Goal: Task Accomplishment & Management: Manage account settings

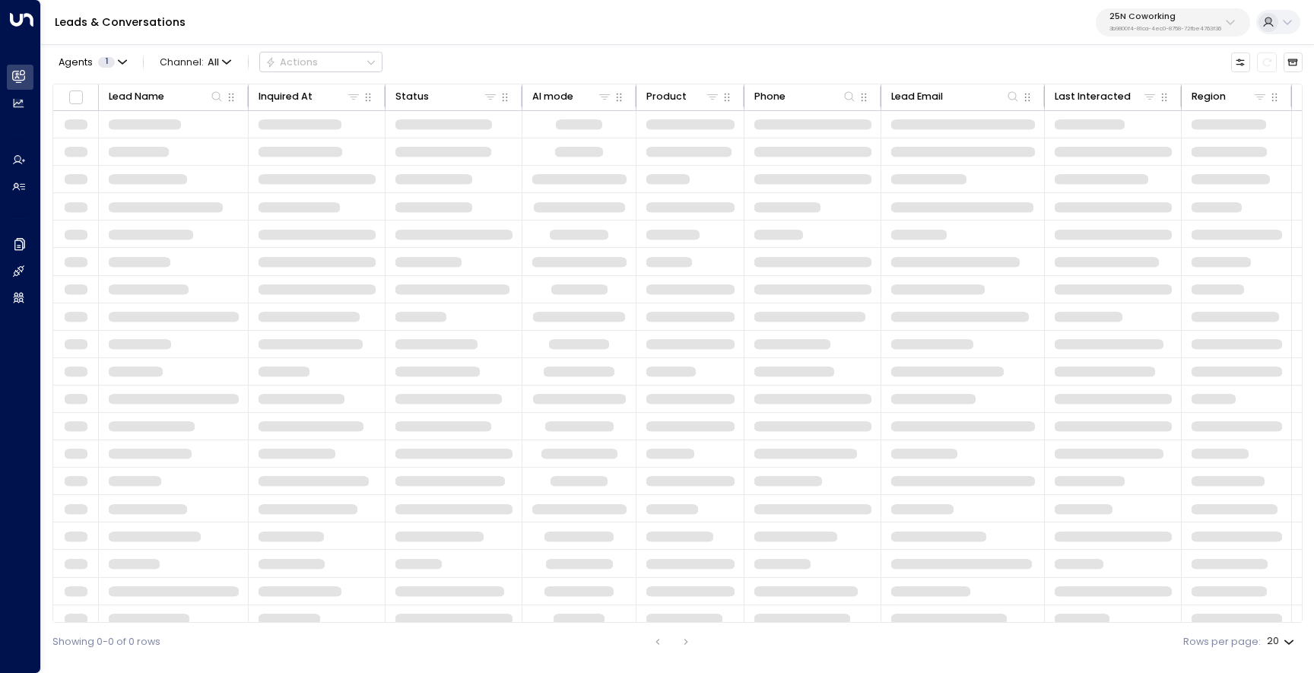
click at [1152, 33] on button "25N Coworking 3b9800f4-81ca-4ec0-8758-72fbe4763f36" at bounding box center [1173, 22] width 154 height 28
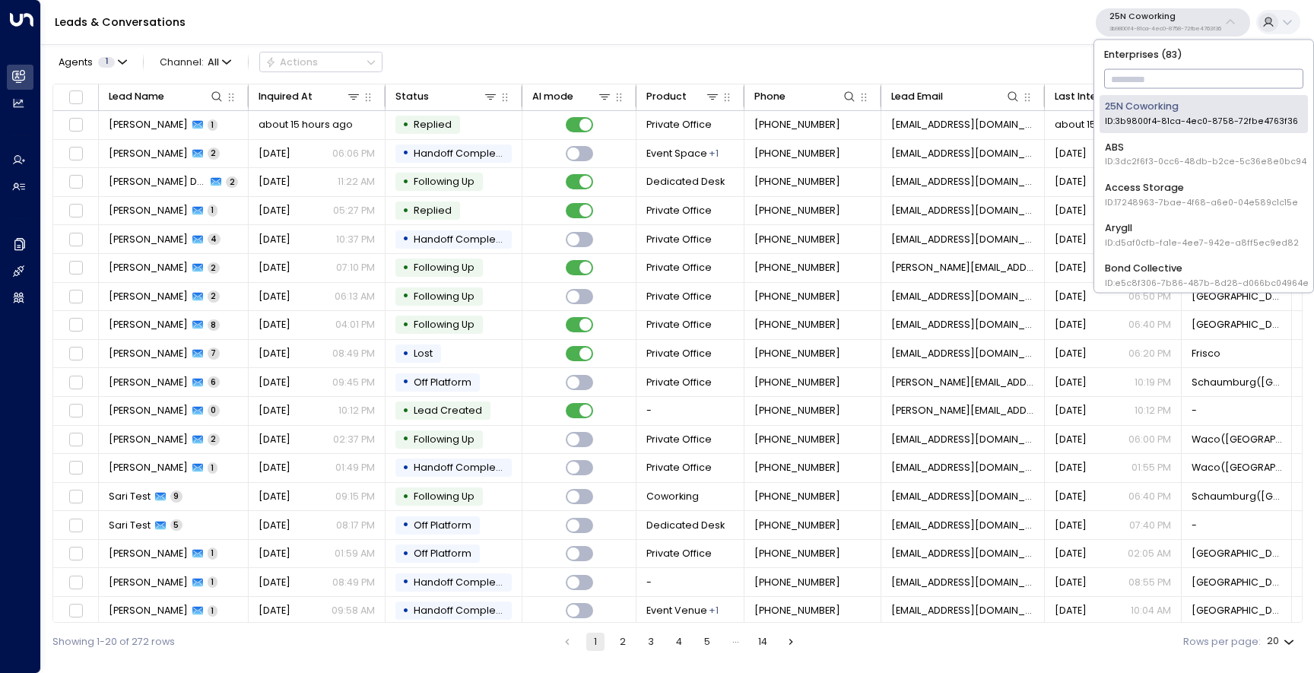
click at [1155, 75] on input "text" at bounding box center [1204, 79] width 200 height 27
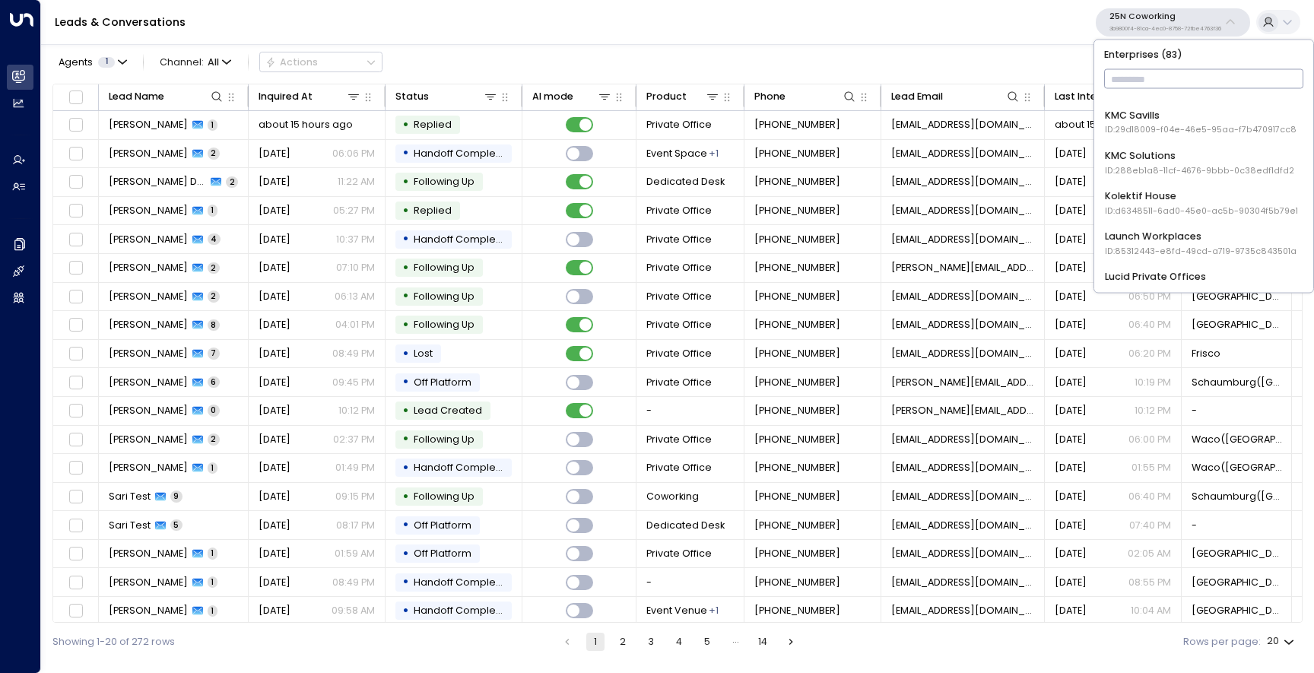
click at [1127, 123] on div "KMC Savills ID: 29d18009-f04e-46e5-95aa-f7b470917cc8" at bounding box center [1201, 122] width 192 height 28
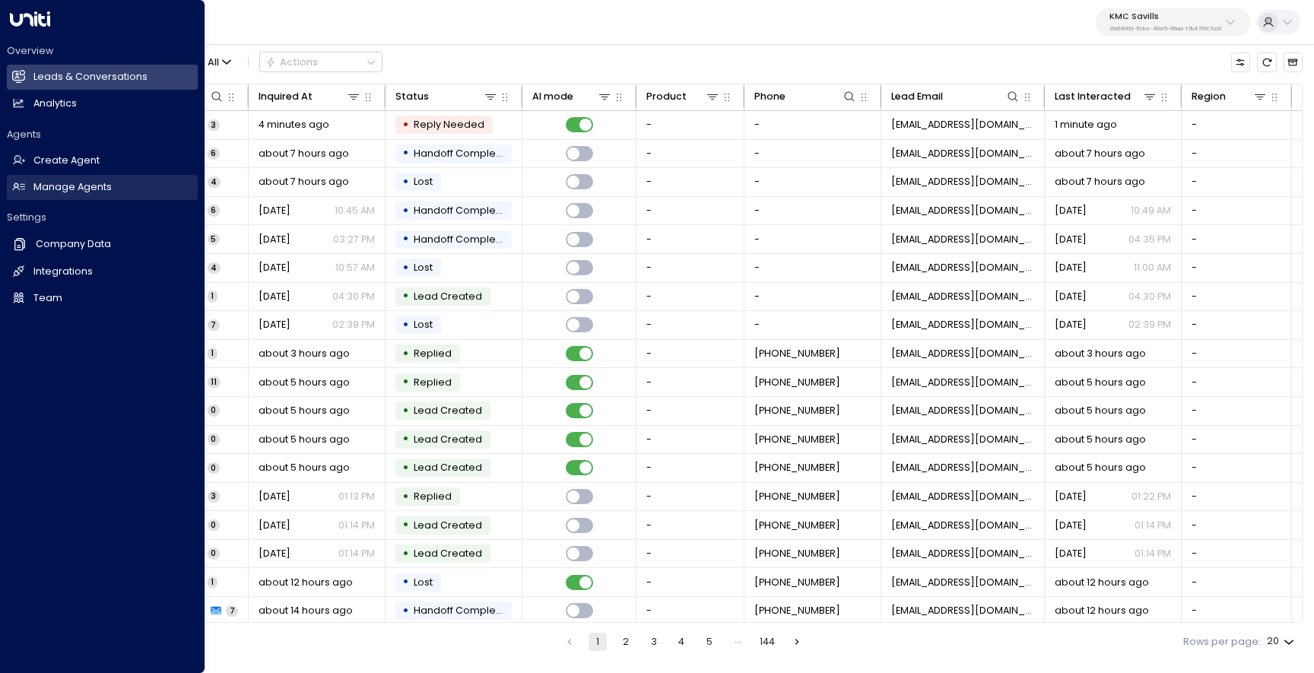
click at [22, 184] on icon at bounding box center [19, 187] width 12 height 8
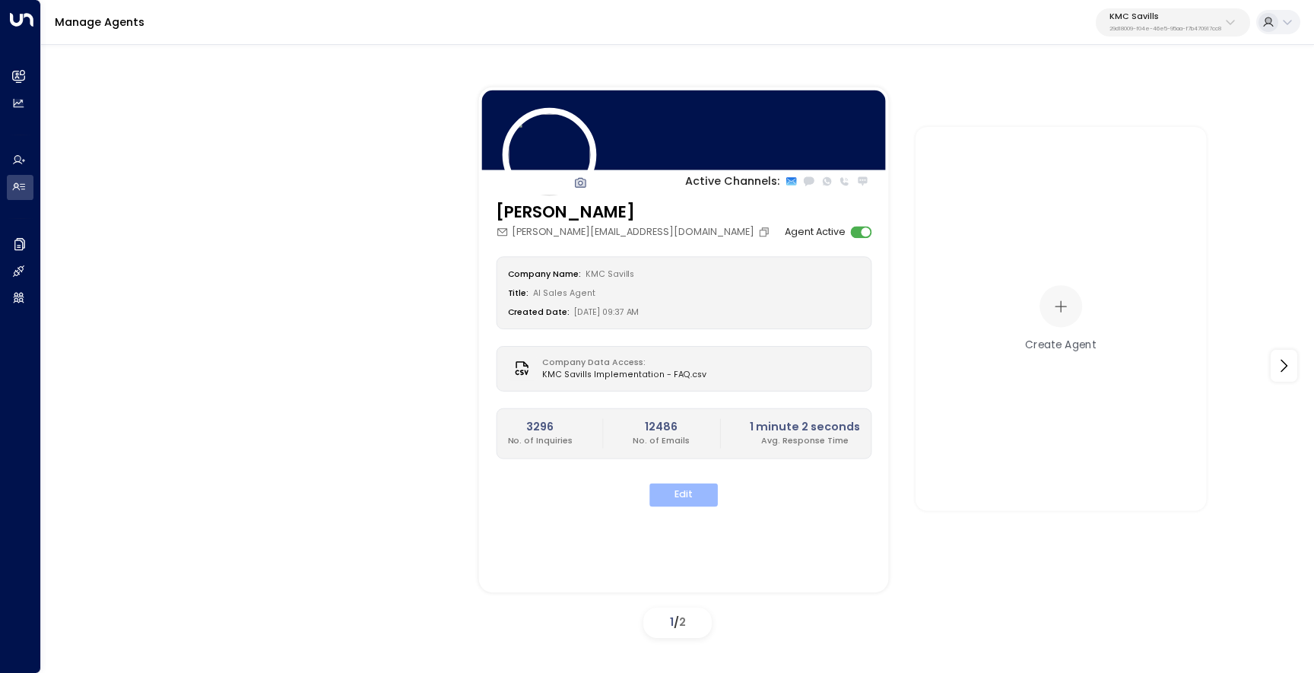
click at [691, 497] on button "Edit" at bounding box center [684, 495] width 68 height 24
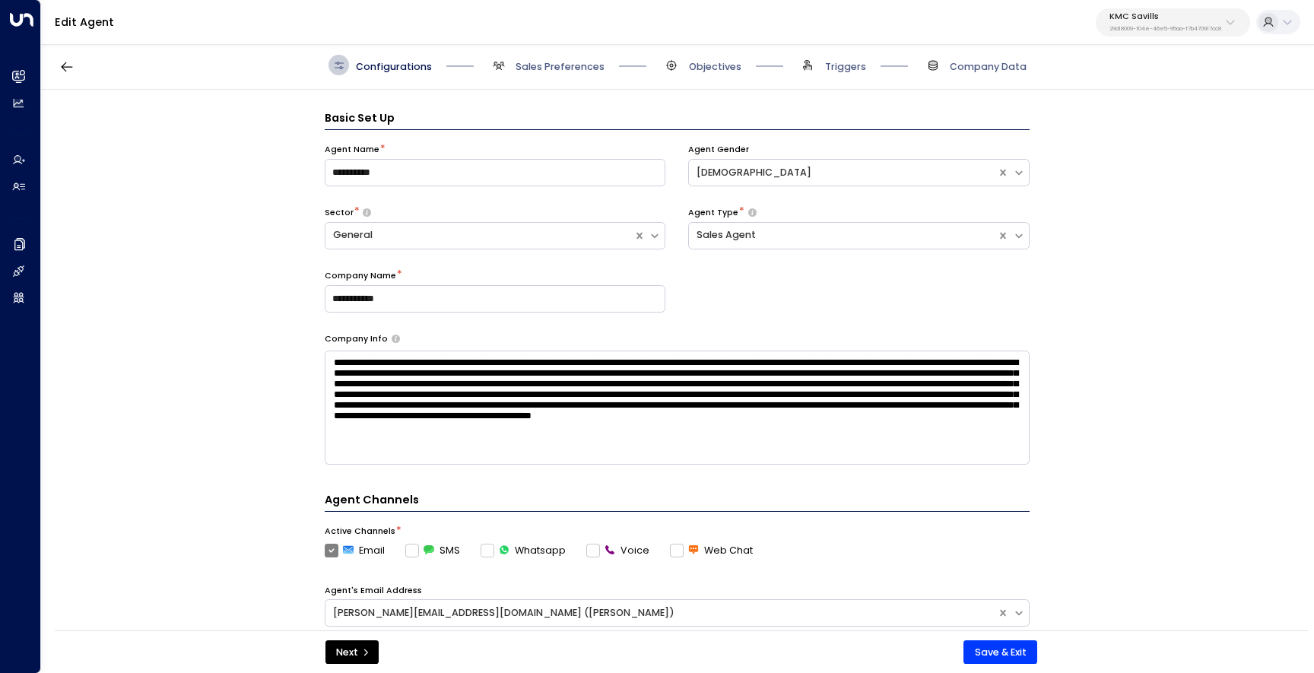
scroll to position [21, 0]
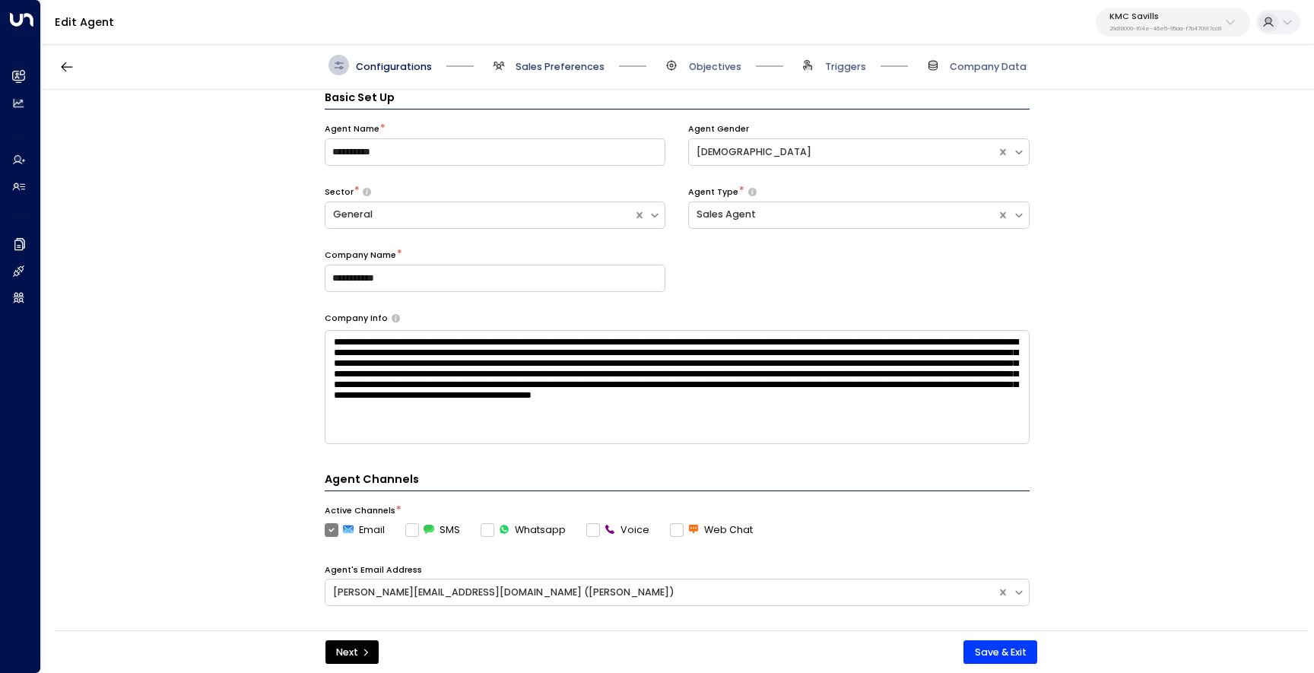
click at [573, 64] on span "Sales Preferences" at bounding box center [560, 67] width 89 height 14
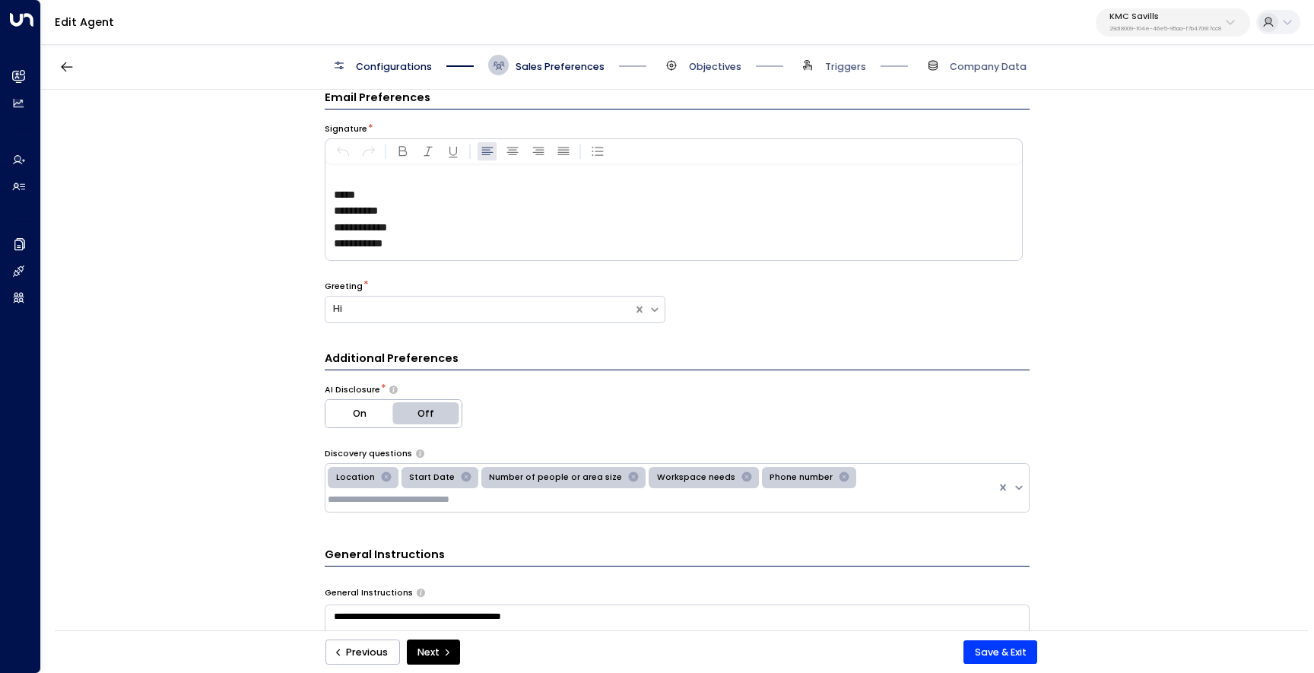
click at [689, 72] on span "Objectives" at bounding box center [715, 67] width 52 height 14
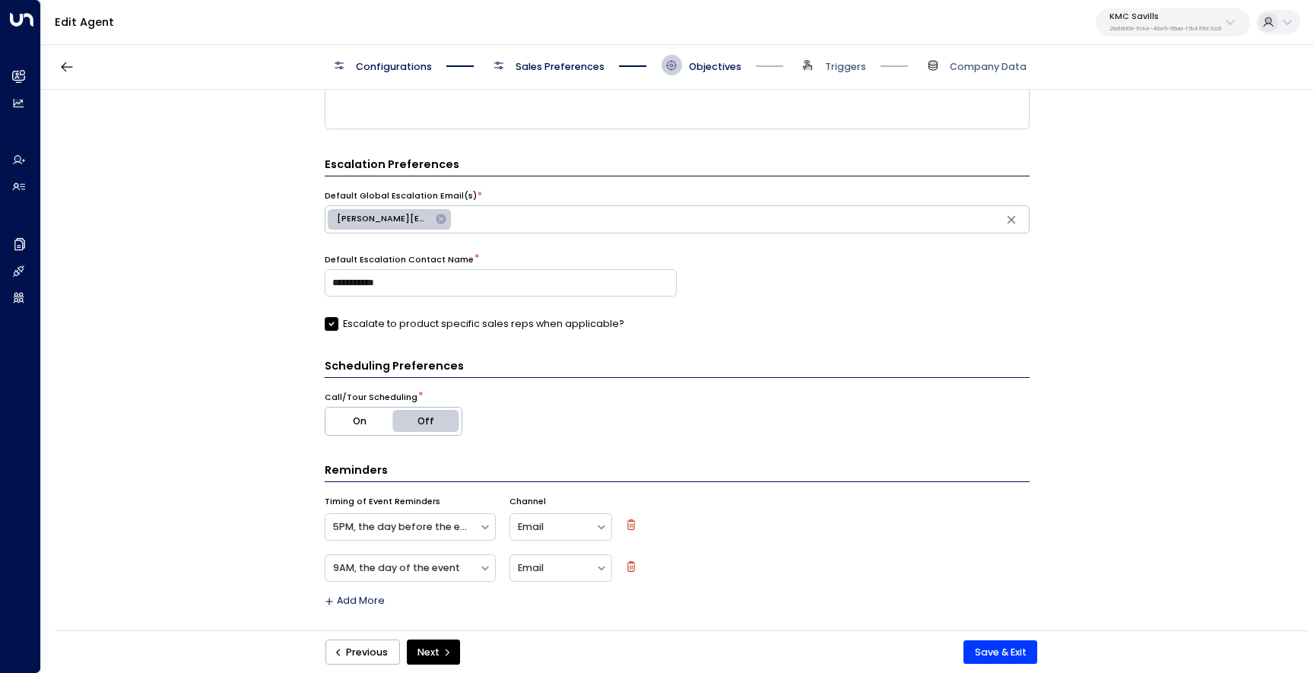
scroll to position [0, 0]
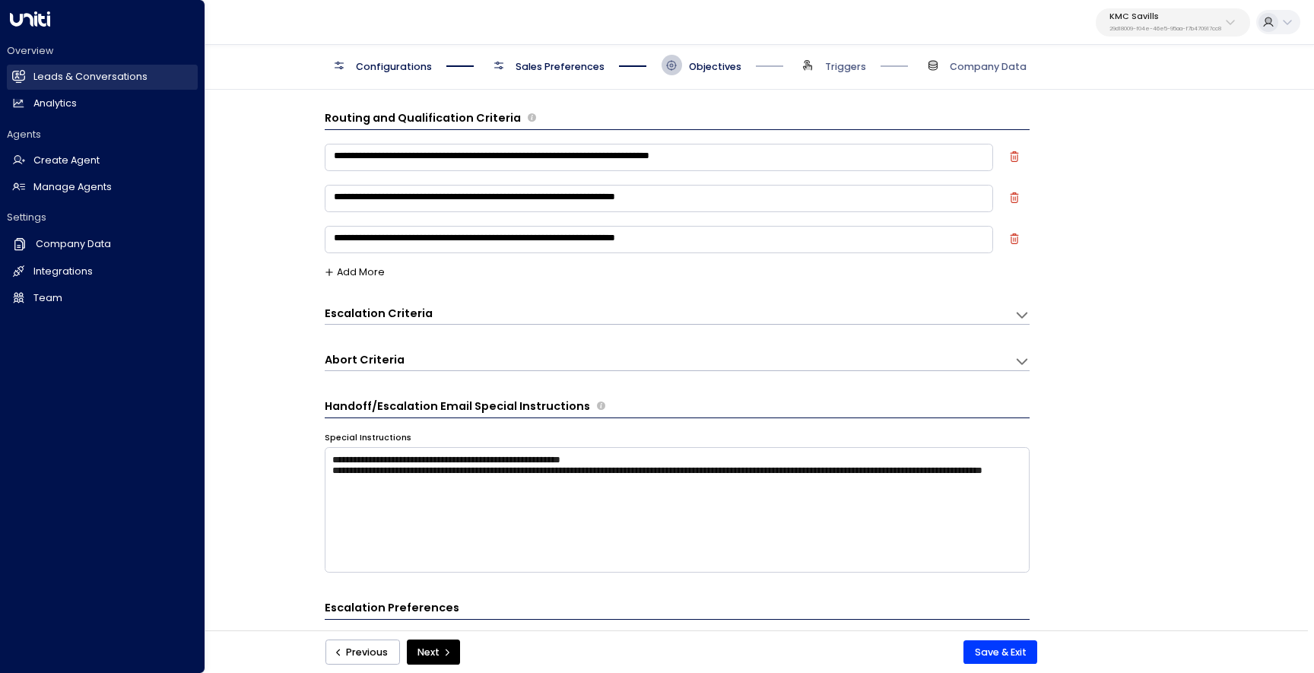
click at [31, 71] on link "Leads & Conversations Leads & Conversations" at bounding box center [102, 77] width 191 height 25
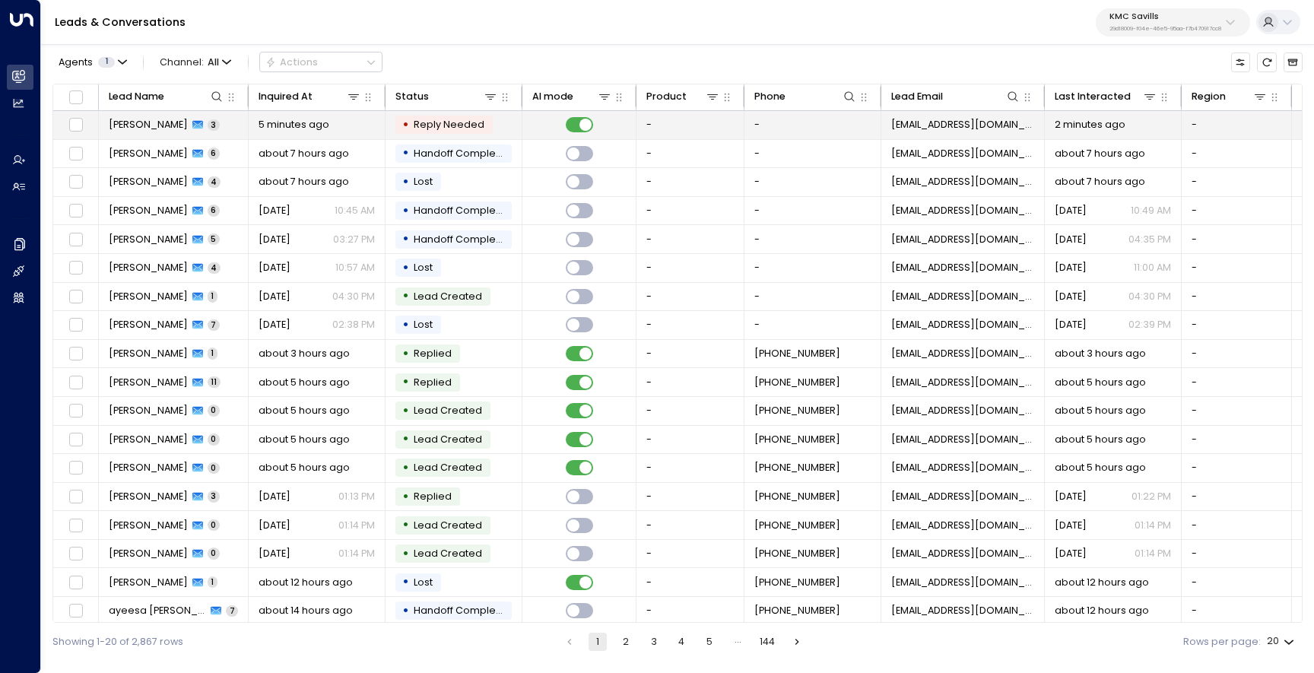
click at [145, 115] on td "[PERSON_NAME] 3" at bounding box center [174, 125] width 150 height 28
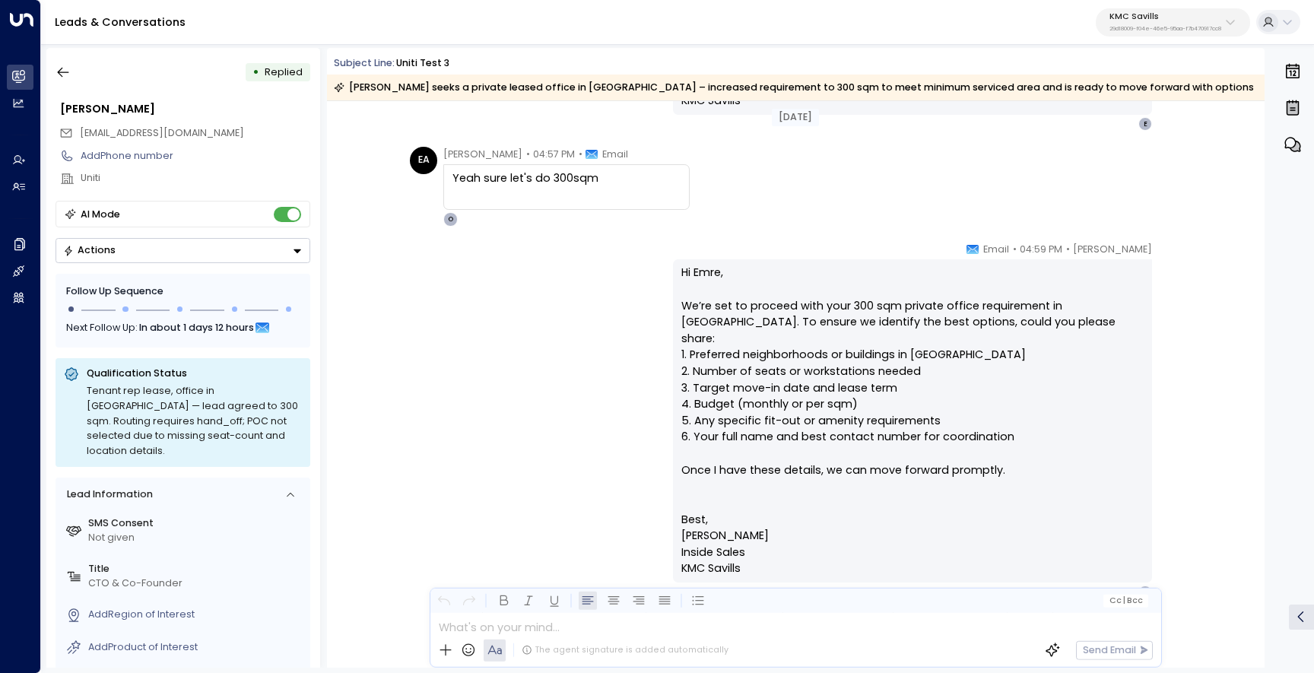
scroll to position [454, 0]
